Goal: Communication & Community: Participate in discussion

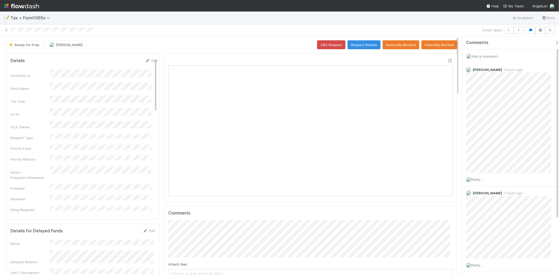
scroll to position [102, 277]
click at [351, 47] on button "Request Review" at bounding box center [363, 44] width 33 height 9
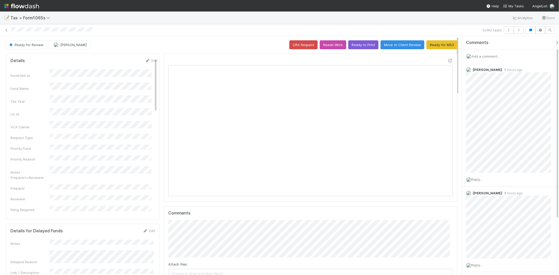
click at [492, 55] on span "Add a comment..." at bounding box center [485, 56] width 28 height 4
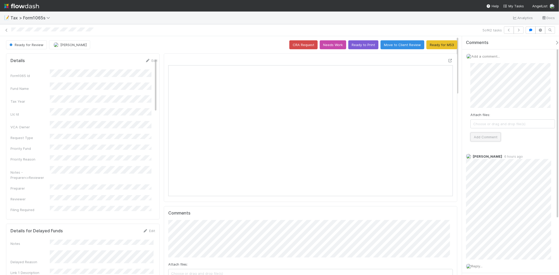
click at [491, 134] on button "Add Comment" at bounding box center [485, 137] width 30 height 9
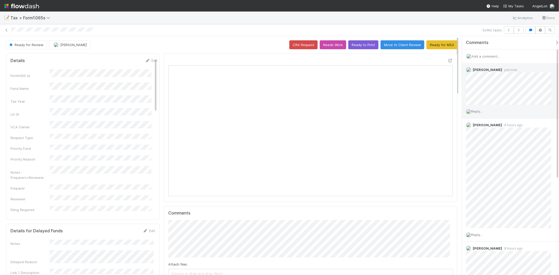
click at [482, 111] on span "Reply..." at bounding box center [476, 111] width 11 height 4
click at [480, 113] on span "Reply..." at bounding box center [476, 111] width 11 height 4
click at [477, 112] on span "Reply..." at bounding box center [476, 111] width 11 height 4
click at [488, 191] on button "Add Reply" at bounding box center [483, 190] width 23 height 9
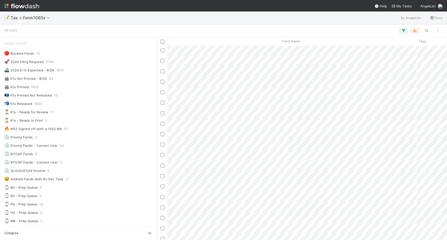
scroll to position [0, 330]
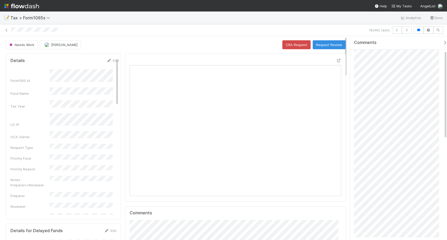
scroll to position [32, 0]
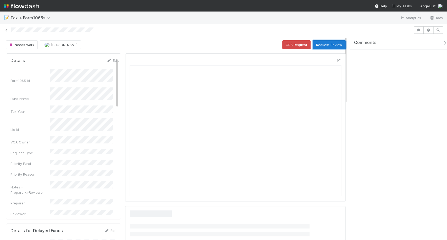
click at [314, 45] on button "Request Review" at bounding box center [329, 44] width 33 height 9
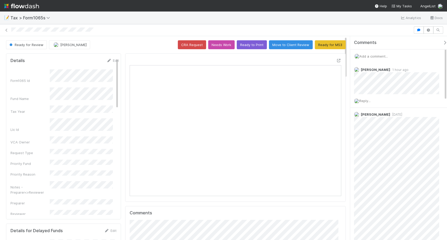
scroll to position [102, 204]
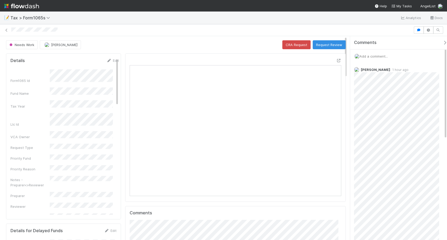
scroll to position [102, 204]
click at [376, 57] on span "Add a comment..." at bounding box center [374, 56] width 28 height 4
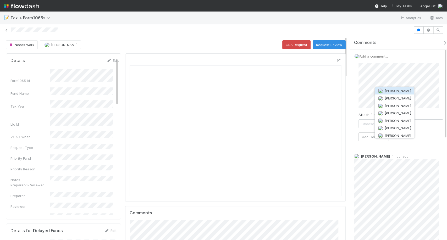
click at [390, 91] on span "[PERSON_NAME]" at bounding box center [398, 91] width 26 height 4
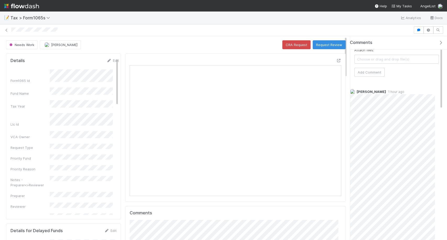
scroll to position [0, 0]
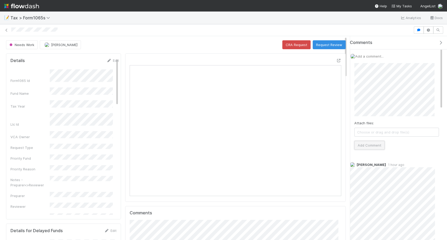
click at [377, 144] on button "Add Comment" at bounding box center [370, 145] width 30 height 9
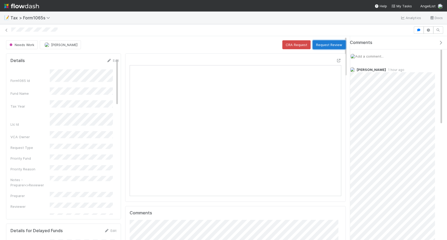
click at [325, 46] on button "Request Review" at bounding box center [329, 44] width 33 height 9
